Goal: Transaction & Acquisition: Obtain resource

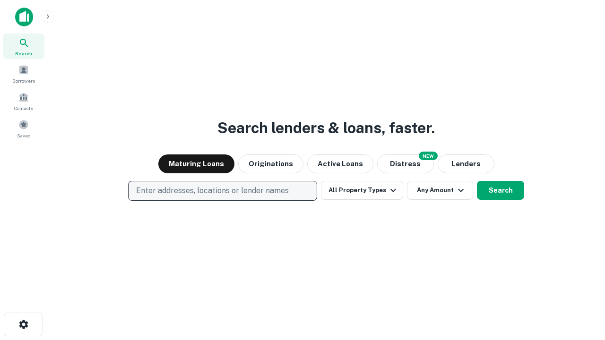
click at [222, 191] on p "Enter addresses, locations or lender names" at bounding box center [212, 190] width 153 height 11
type input "**********"
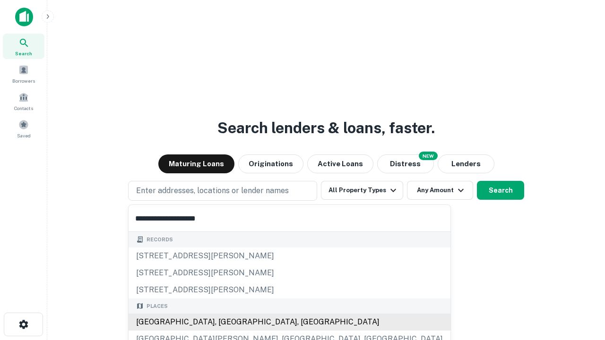
click at [226, 322] on div "[GEOGRAPHIC_DATA], [GEOGRAPHIC_DATA], [GEOGRAPHIC_DATA]" at bounding box center [290, 322] width 322 height 17
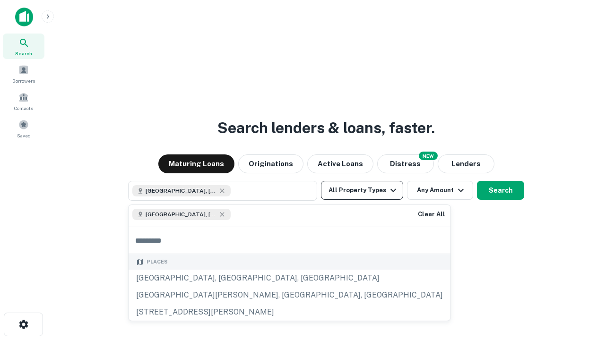
click at [362, 190] on button "All Property Types" at bounding box center [362, 190] width 82 height 19
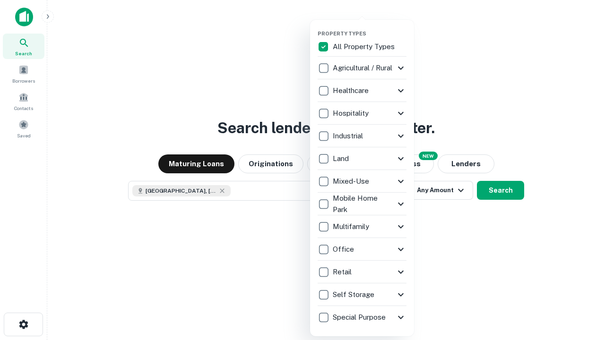
click at [369, 27] on button "button" at bounding box center [370, 27] width 104 height 0
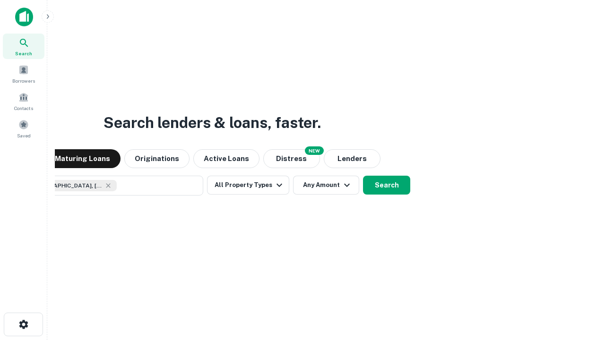
scroll to position [15, 0]
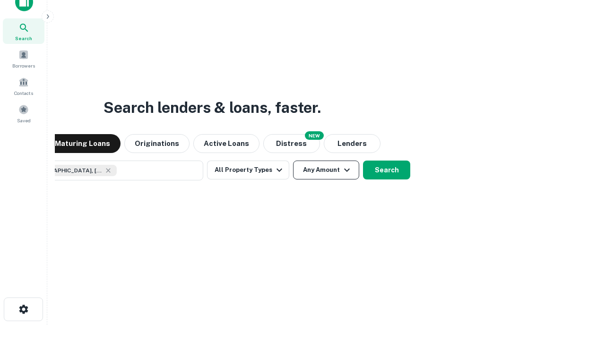
click at [293, 161] on button "Any Amount" at bounding box center [326, 170] width 66 height 19
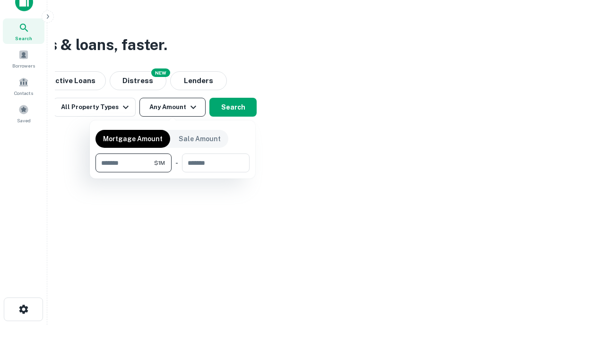
type input "*******"
click at [172, 172] on button "button" at bounding box center [172, 172] width 154 height 0
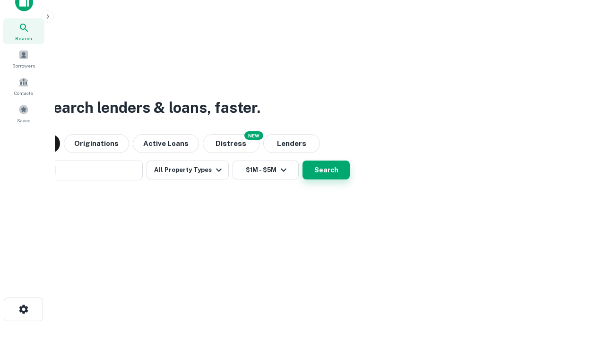
click at [302, 161] on button "Search" at bounding box center [325, 170] width 47 height 19
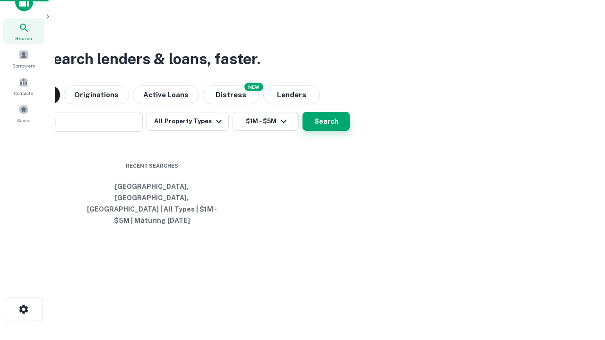
scroll to position [31, 267]
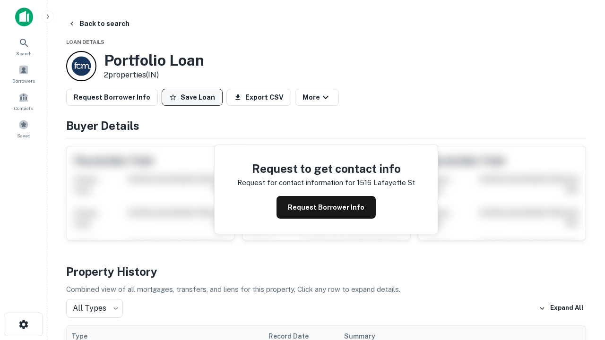
click at [192, 97] on button "Save Loan" at bounding box center [192, 97] width 61 height 17
click at [194, 97] on button "Loan Saved" at bounding box center [194, 97] width 65 height 17
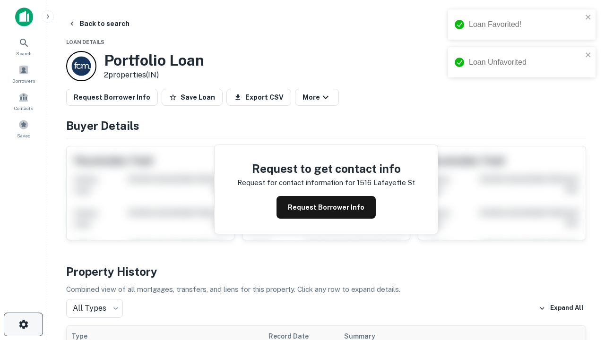
click at [23, 325] on icon "button" at bounding box center [23, 324] width 11 height 11
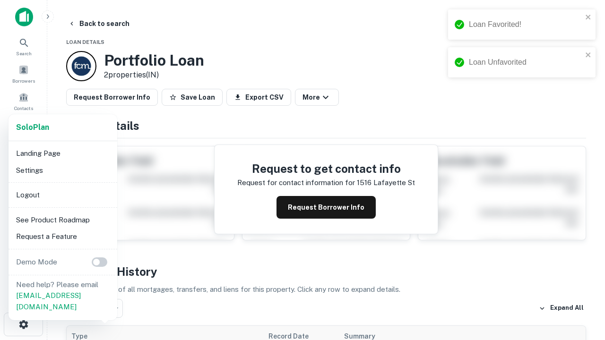
click at [62, 195] on li "Logout" at bounding box center [62, 195] width 101 height 17
